Goal: Ask a question: Seek information or help from site administrators or community

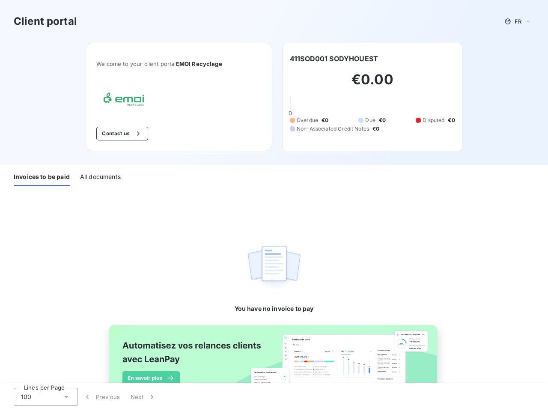
click at [274, 205] on div "You have no invoice to pay" at bounding box center [273, 250] width 79 height 128
click at [514, 21] on span "FR" at bounding box center [517, 21] width 7 height 7
click at [118, 134] on button "Contact us" at bounding box center [122, 134] width 52 height 14
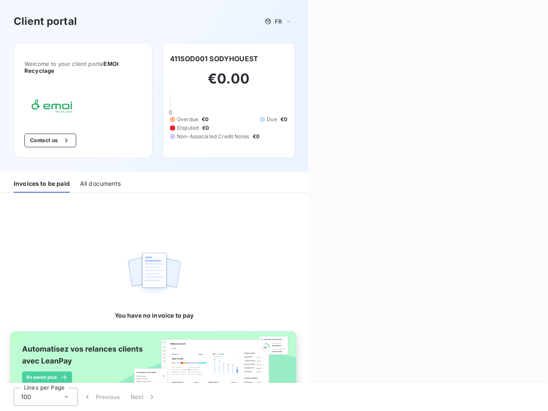
click at [330, 59] on div "Contact us Fill out the form below, and a member of our team will get back to y…" at bounding box center [428, 205] width 240 height 411
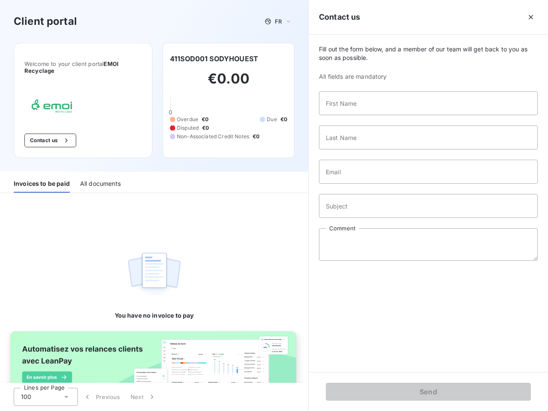
click at [42, 177] on div "Invoices to be paid" at bounding box center [42, 184] width 56 height 18
click at [100, 177] on div "All documents" at bounding box center [100, 184] width 41 height 18
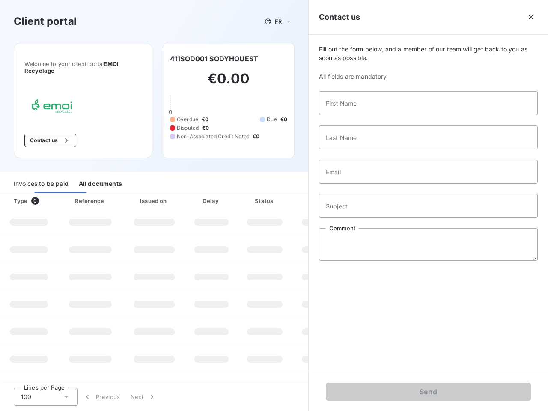
click at [46, 397] on div "100" at bounding box center [46, 397] width 64 height 18
